Goal: Task Accomplishment & Management: Manage account settings

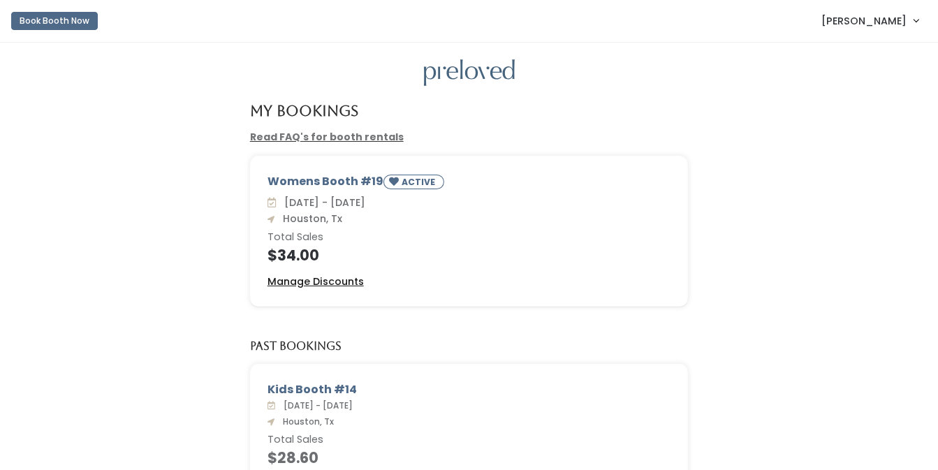
click at [288, 281] on u "Manage Discounts" at bounding box center [315, 281] width 96 height 14
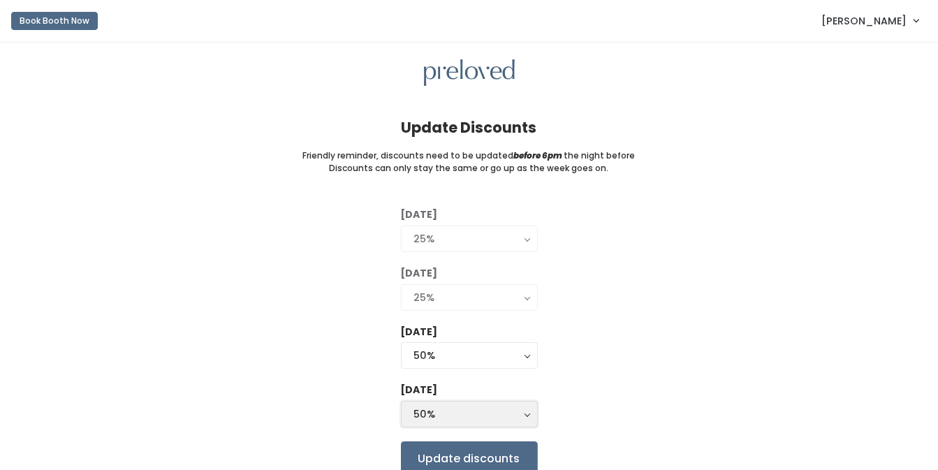
click at [515, 413] on div "50%" at bounding box center [469, 413] width 110 height 15
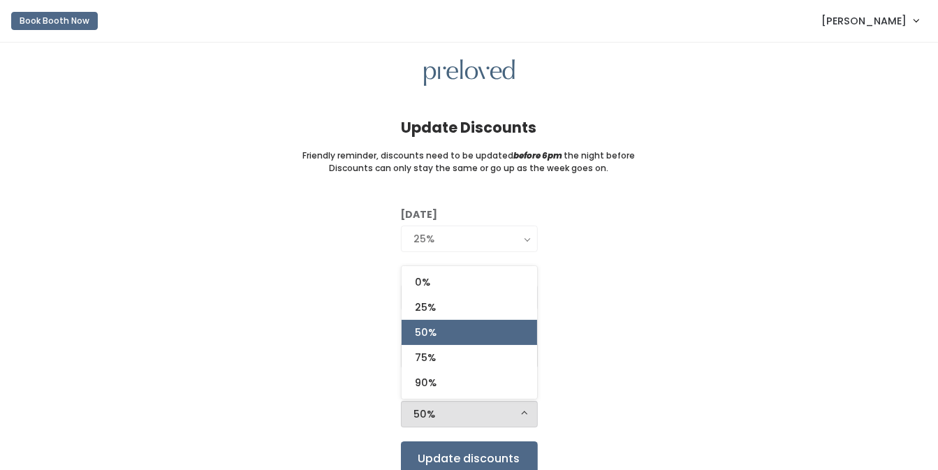
click at [662, 288] on div "[DATE] 0% 25% 50% 75% 90% 25% [DATE] 0% 25% 50% 75% 90% 25% [DATE] 0% 25% 50% 7…" at bounding box center [468, 341] width 893 height 268
